Goal: Use online tool/utility: Utilize a website feature to perform a specific function

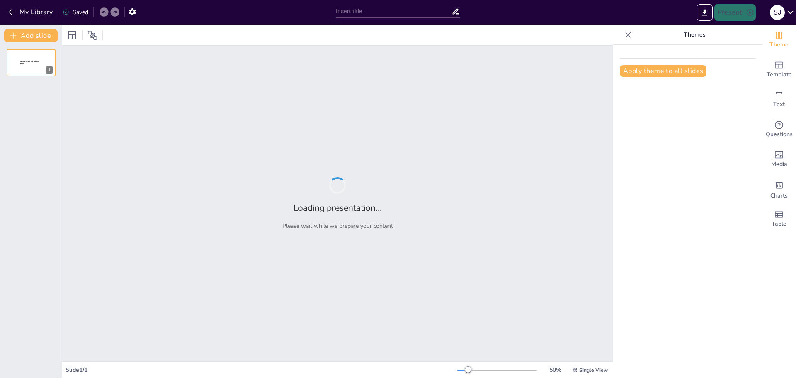
type input "Imported lianos Präsentation_2025.pptx"
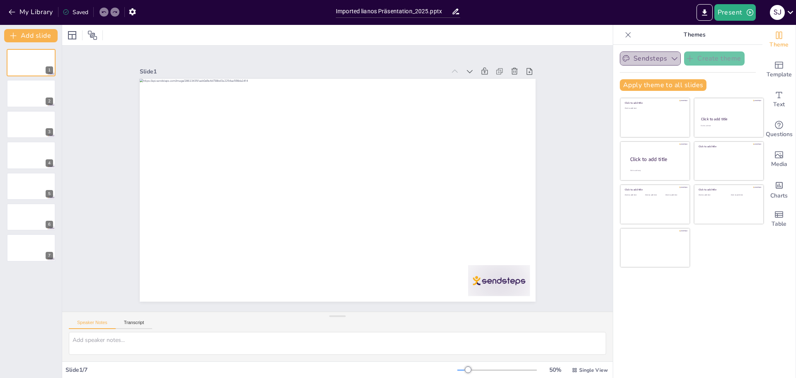
click at [664, 53] on button "Sendsteps" at bounding box center [650, 58] width 61 height 14
click at [650, 88] on span "Sendsteps" at bounding box center [656, 87] width 37 height 8
click at [772, 75] on span "Template" at bounding box center [779, 74] width 25 height 9
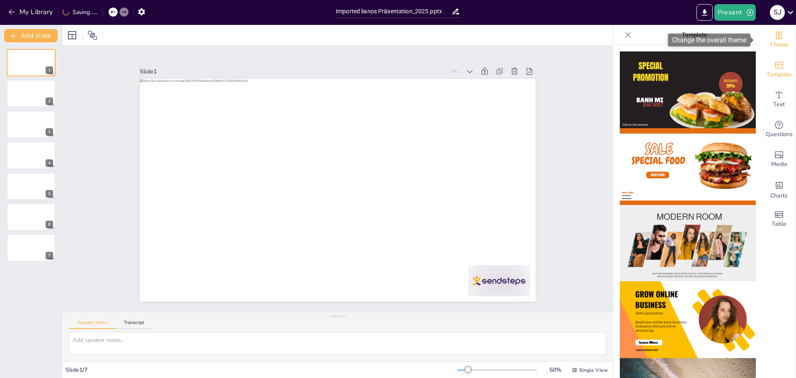
click at [775, 50] on div "Theme" at bounding box center [779, 40] width 33 height 30
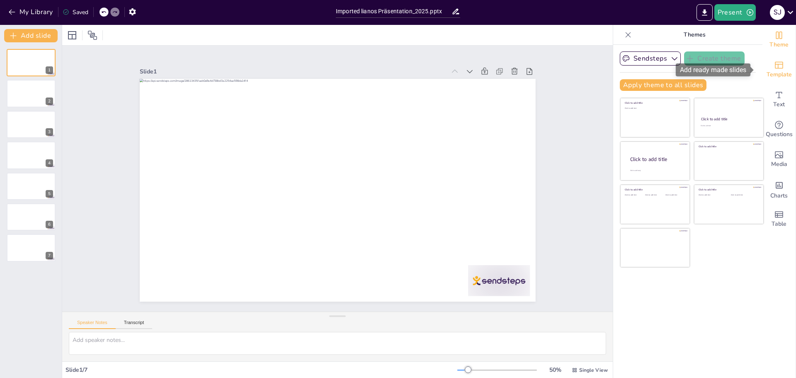
click at [774, 71] on span "Template" at bounding box center [779, 74] width 25 height 9
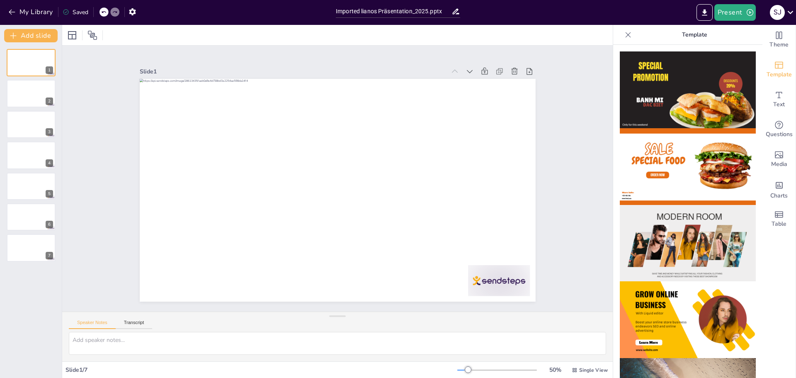
click at [699, 36] on p "Template" at bounding box center [694, 35] width 119 height 20
click at [699, 37] on p "Template" at bounding box center [694, 35] width 119 height 20
click at [777, 42] on span "Theme" at bounding box center [779, 44] width 19 height 9
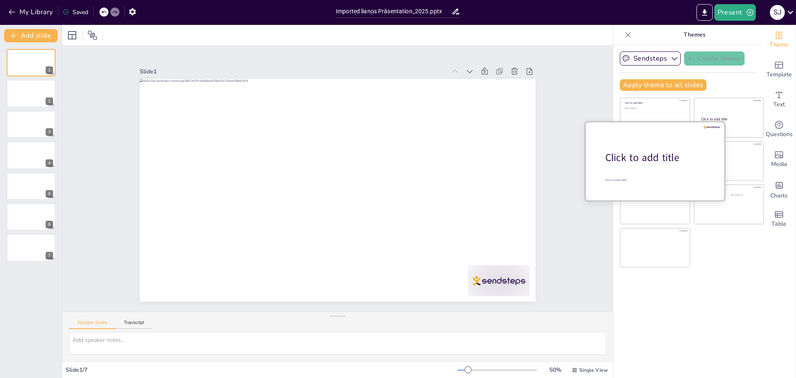
click at [644, 166] on div at bounding box center [655, 161] width 139 height 78
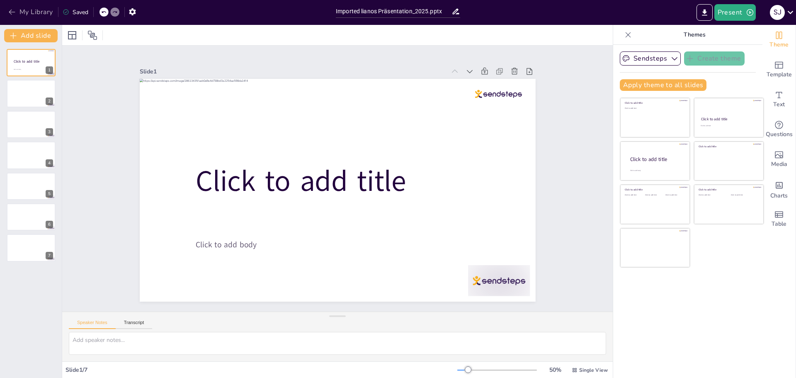
click at [26, 8] on button "My Library" at bounding box center [31, 11] width 50 height 13
